Goal: Task Accomplishment & Management: Complete application form

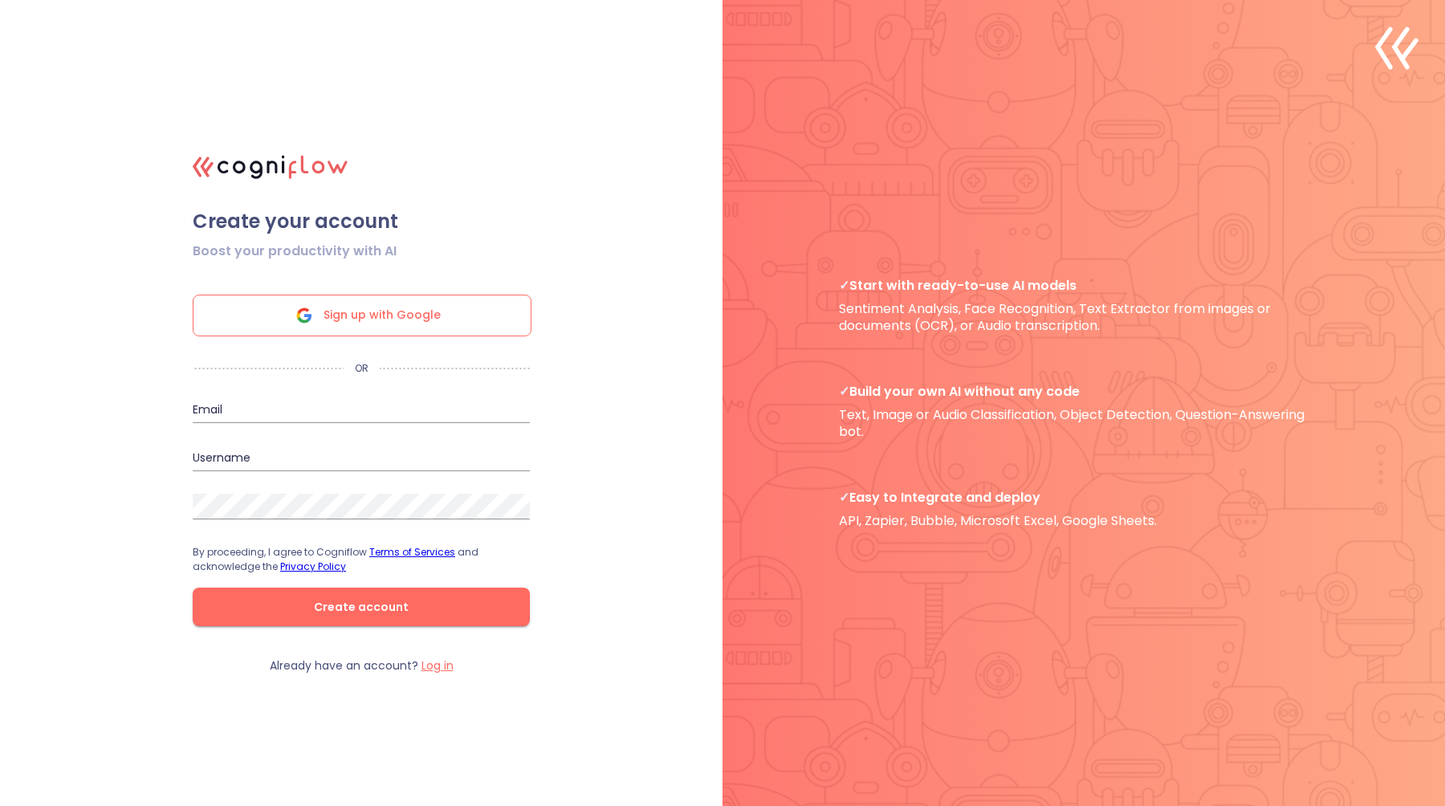
click at [468, 313] on div "Sign up with Google" at bounding box center [362, 316] width 339 height 42
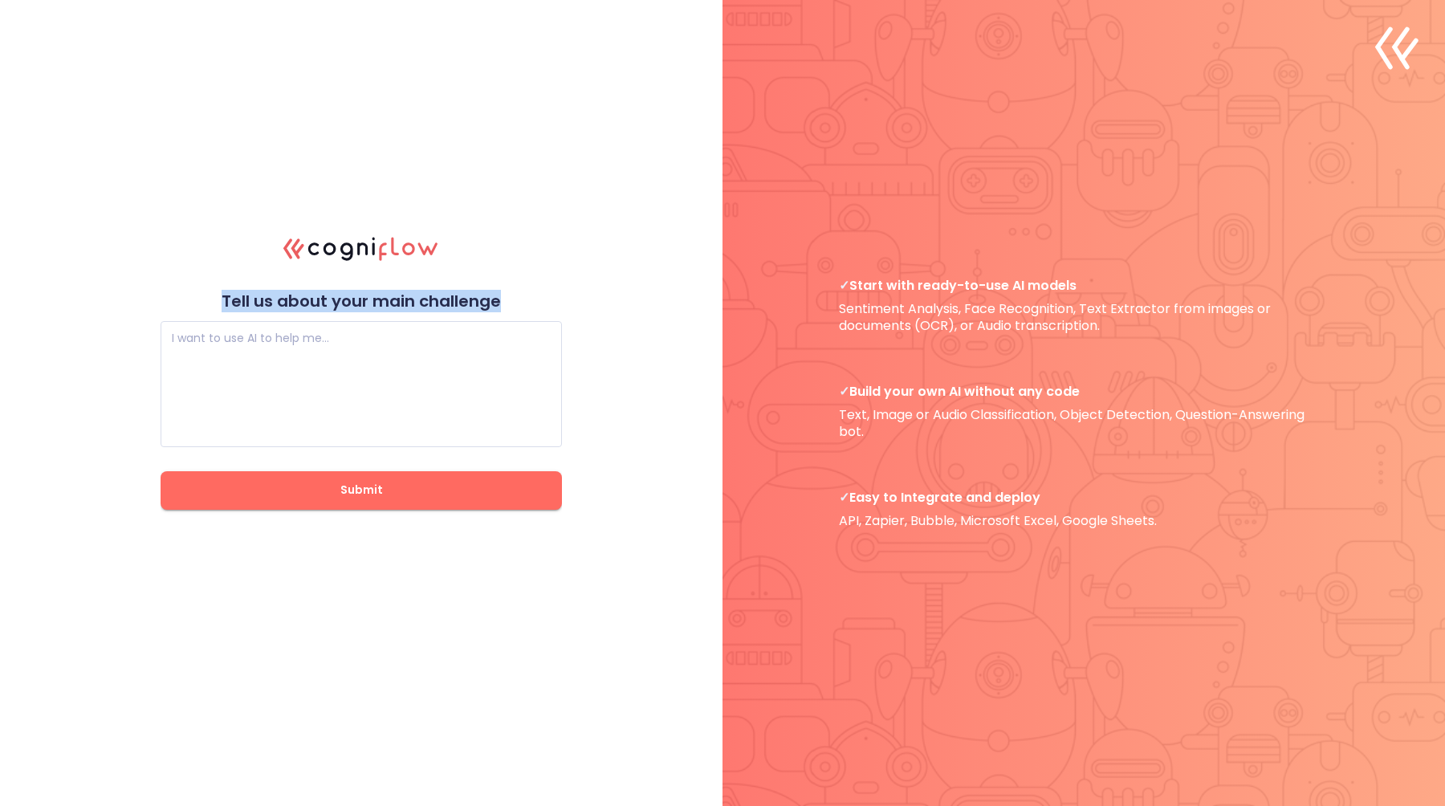
drag, startPoint x: 224, startPoint y: 293, endPoint x: 577, endPoint y: 299, distance: 353.3
click at [577, 299] on div ".cls-1{fill:#141624;}.cls-2{fill:#eb5e60;}.cls-3{fill:none;stroke:#eb5e60;strok…" at bounding box center [722, 403] width 1445 height 806
copy p "Tell us about your main challenge"
click at [405, 363] on textarea at bounding box center [361, 384] width 379 height 96
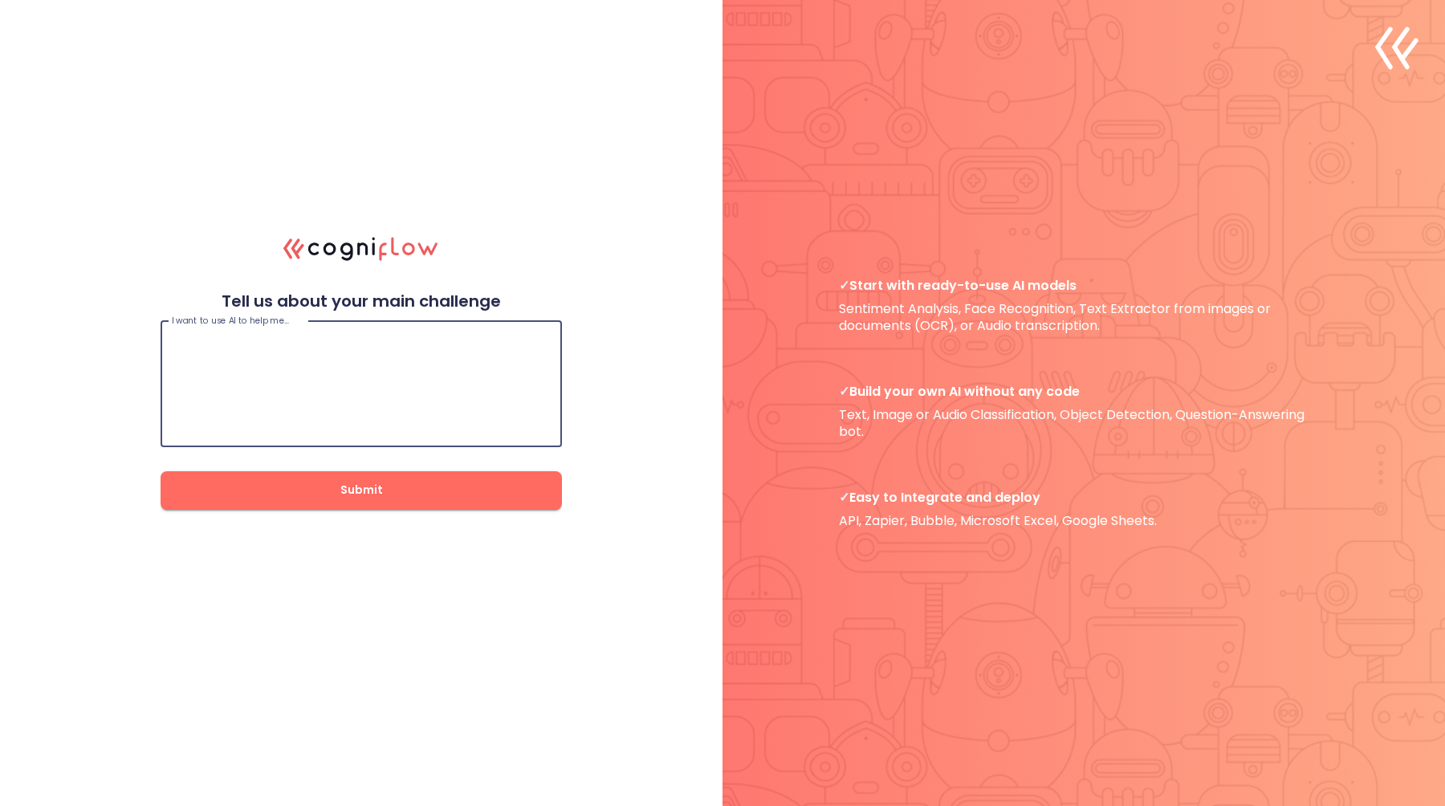
paste textarea "Loremip ✅ Dol’s ametco adi el **SE-doeiusm tempori utlabo** etdo magnaali enima…"
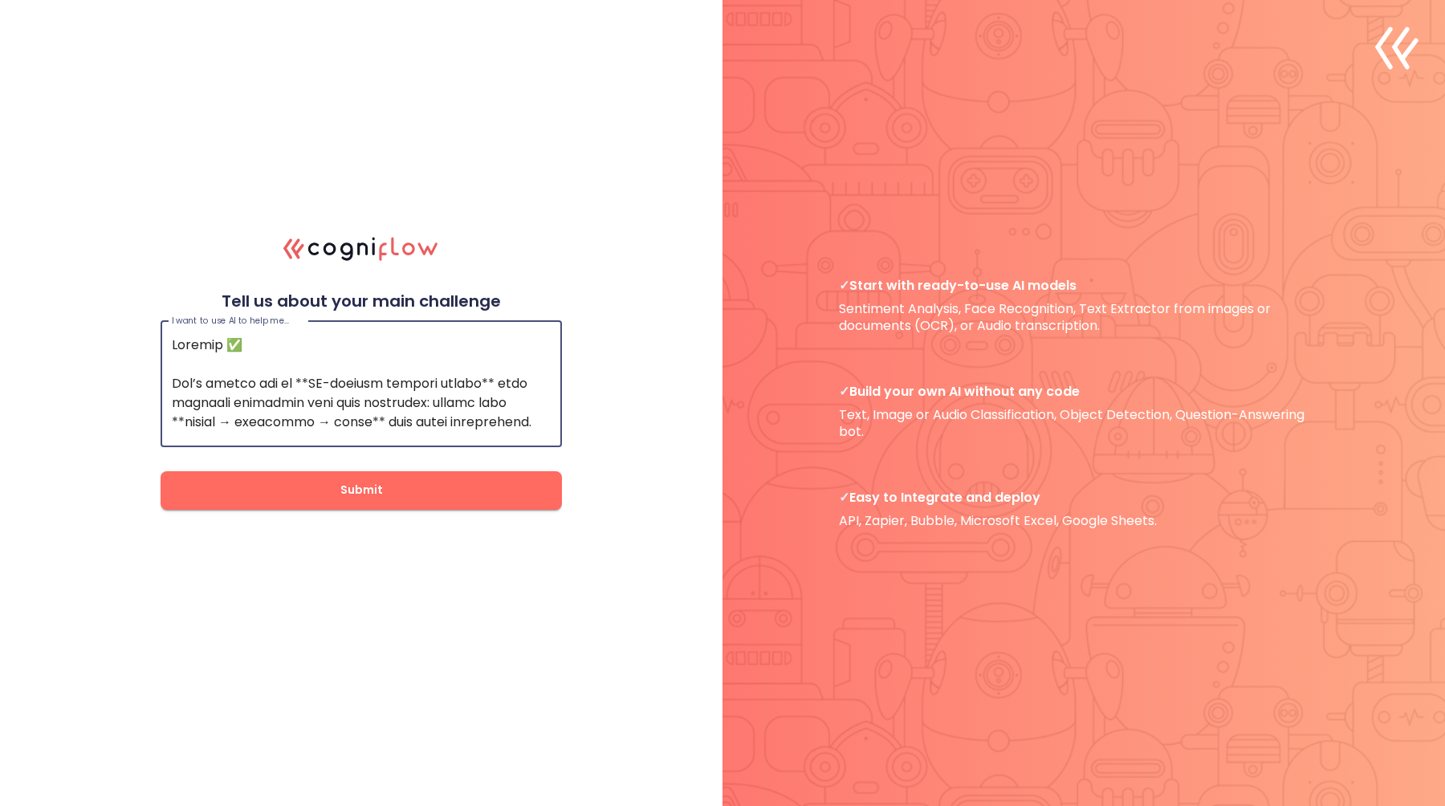
scroll to position [1753, 0]
type textarea "Loremip ✅ Dol’s ametco adi el **SE-doeiusm tempori utlabo** etdo magnaali enima…"
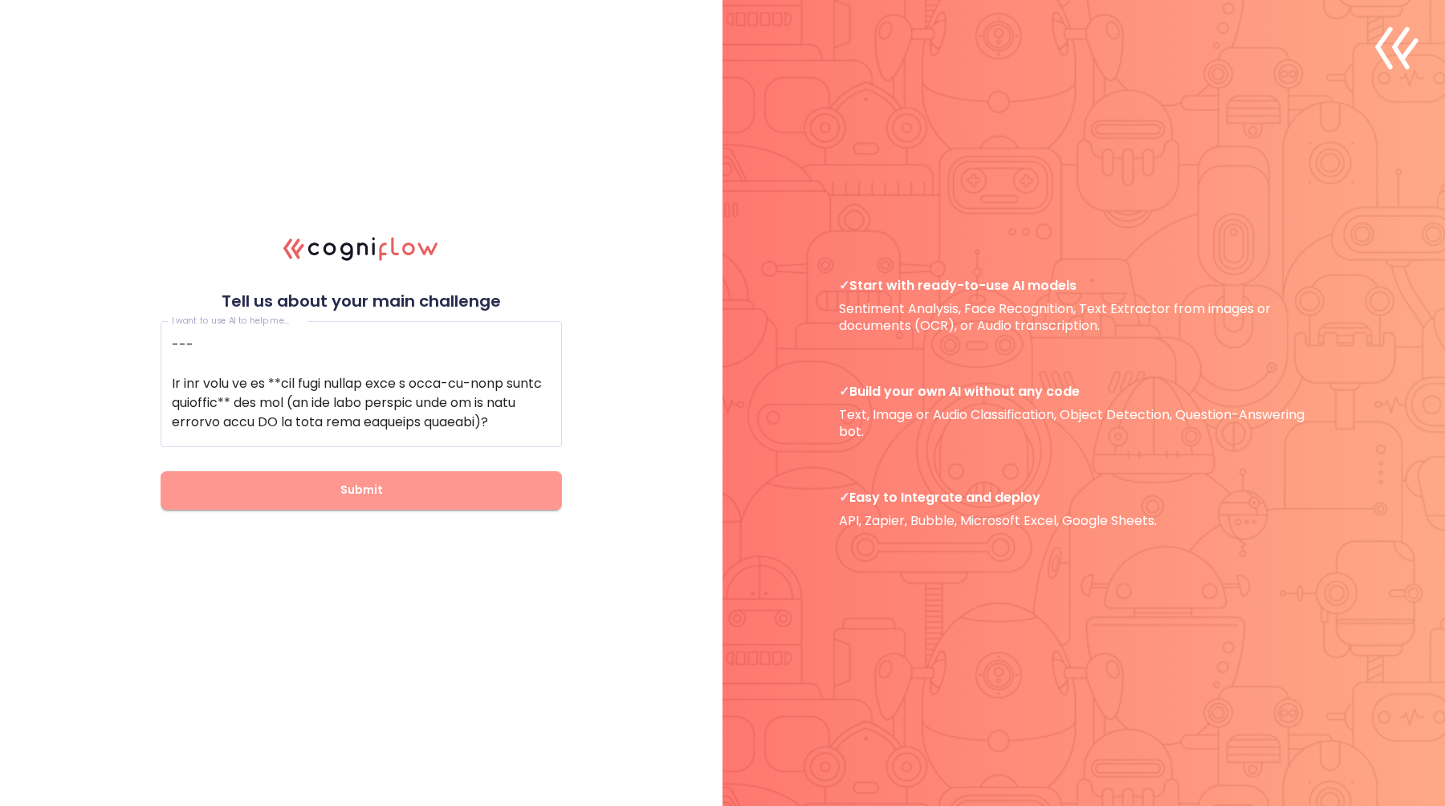
click at [382, 476] on button "Submit" at bounding box center [361, 490] width 401 height 39
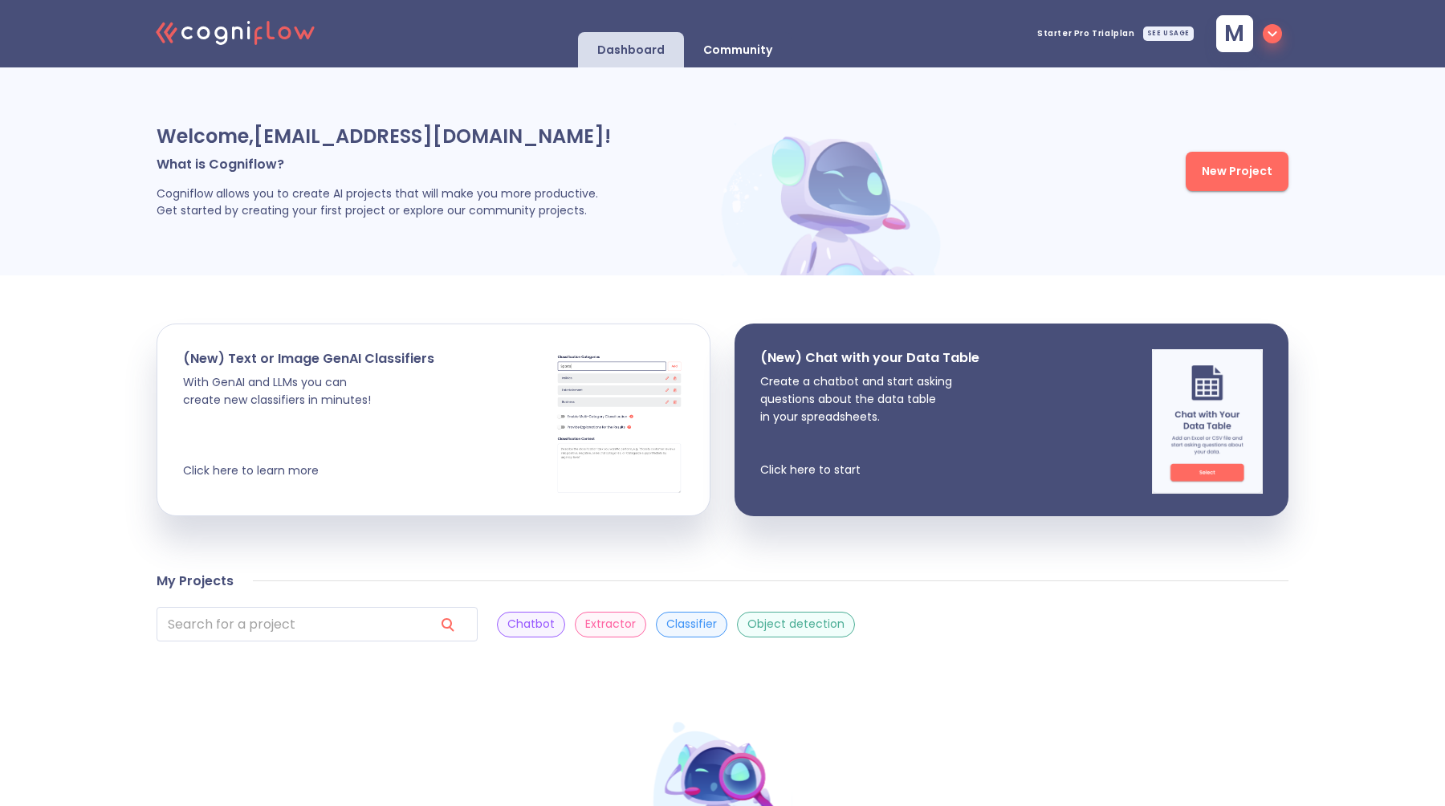
click at [585, 624] on p "Extractor" at bounding box center [610, 624] width 51 height 15
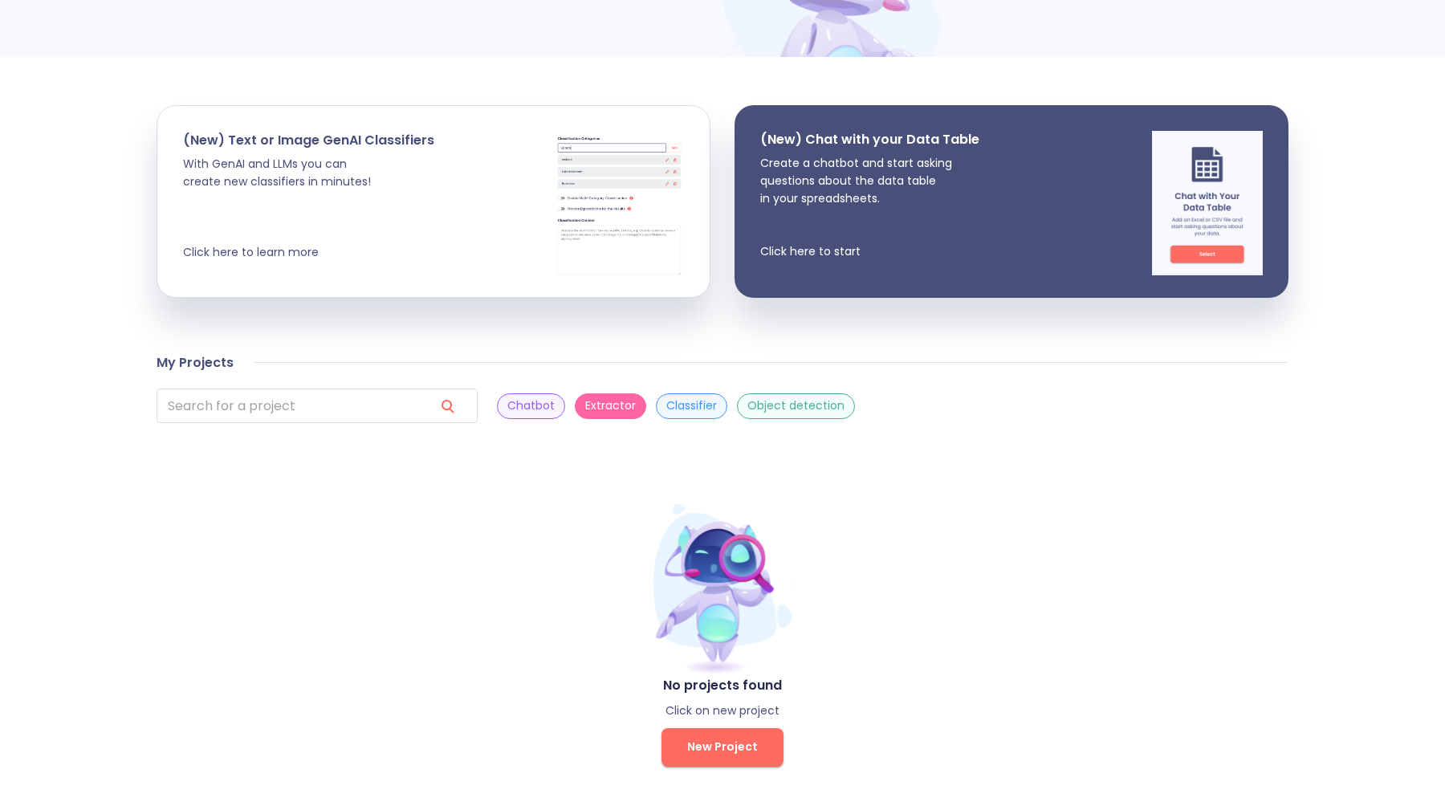
scroll to position [201, 0]
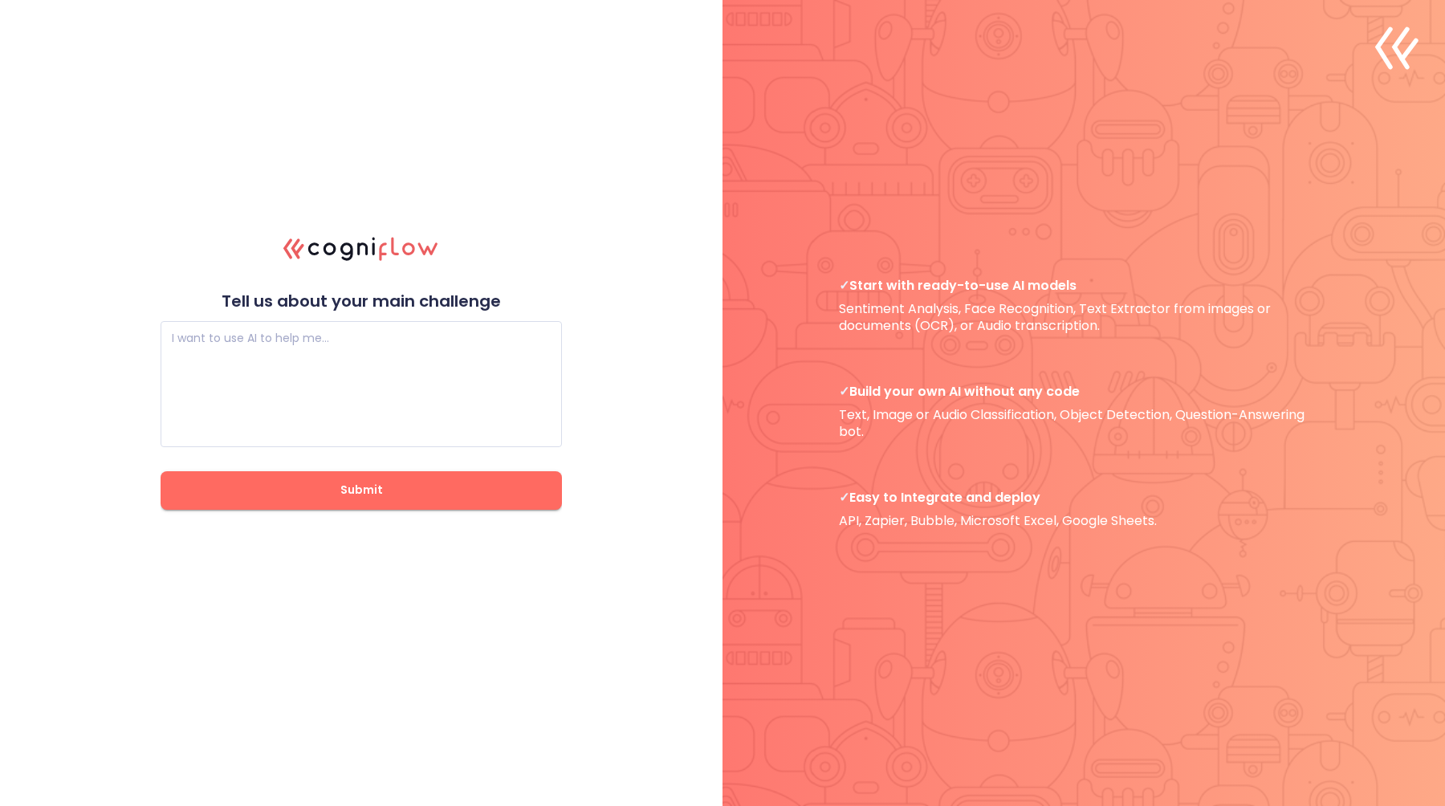
scroll to position [26, 0]
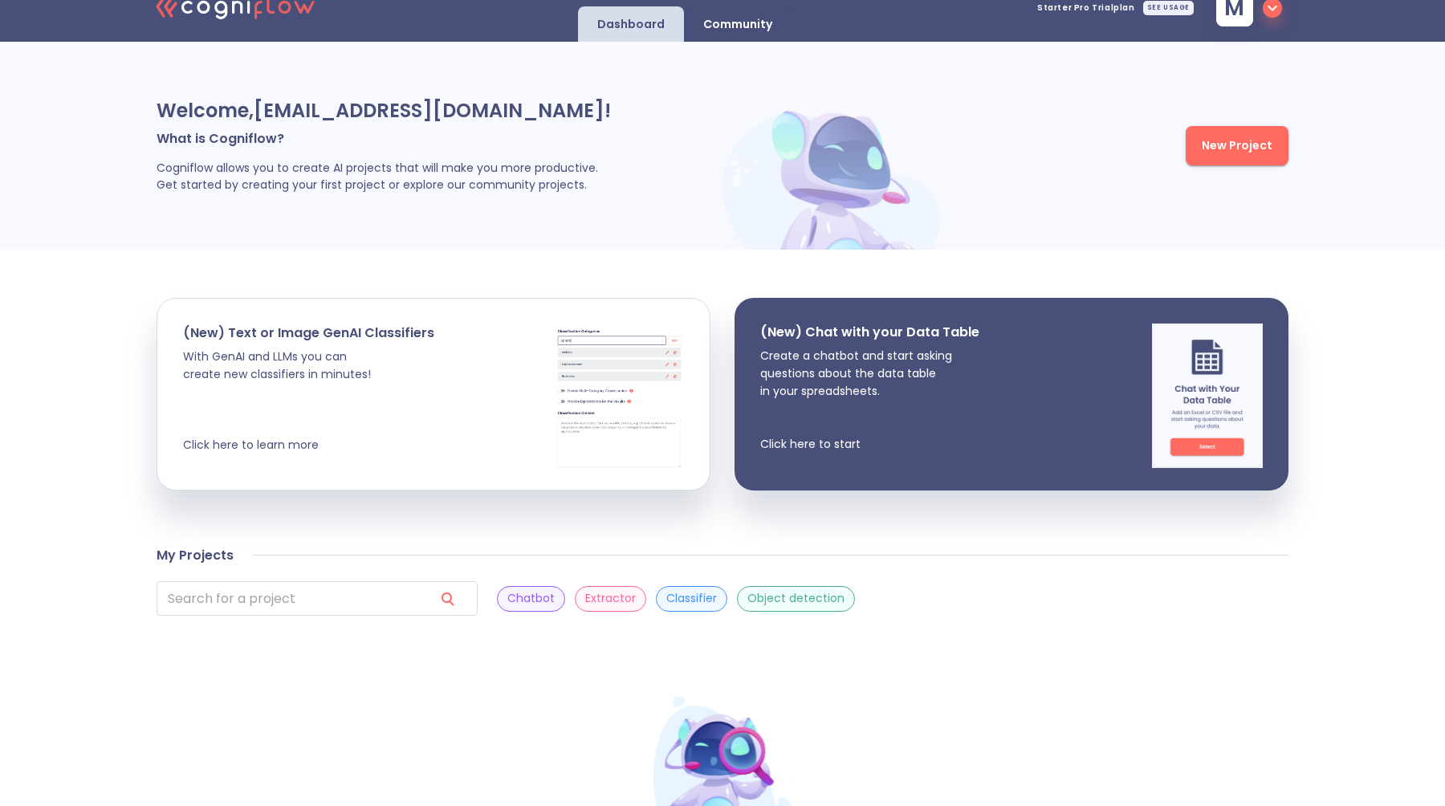
click at [736, 30] on p "Community" at bounding box center [737, 24] width 69 height 15
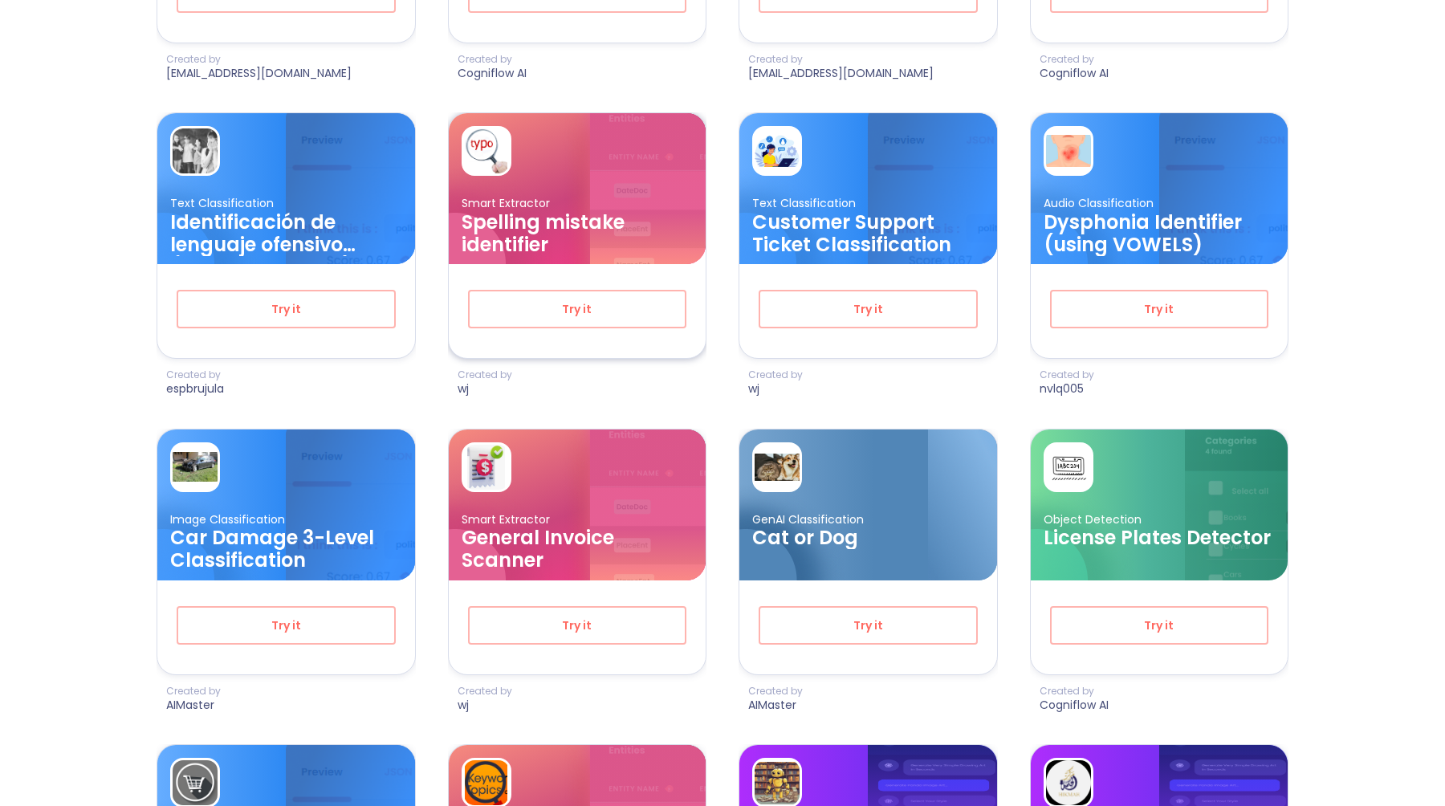
scroll to position [3728, 0]
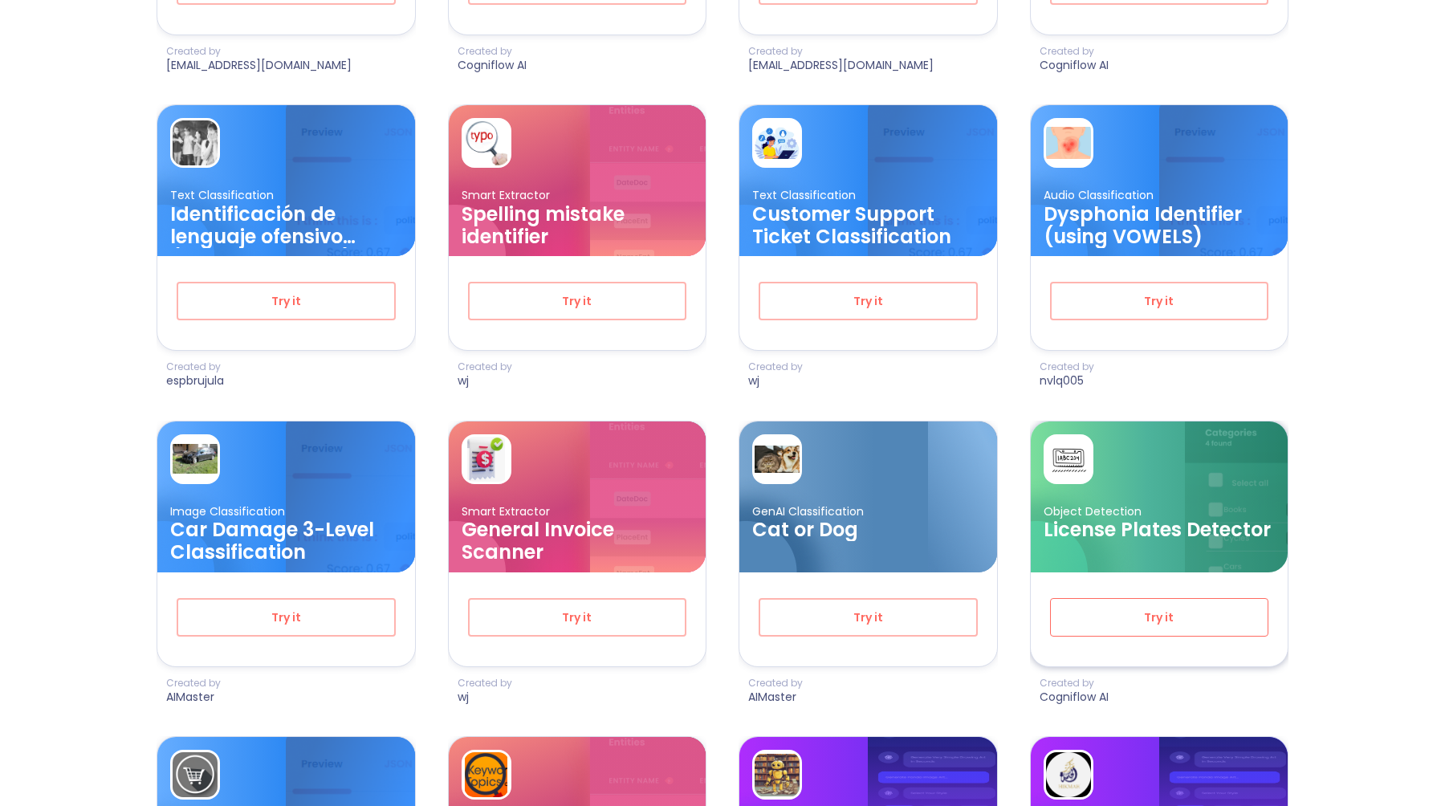
click at [1142, 616] on span "Try it" at bounding box center [1160, 618] width 166 height 20
